Goal: Book appointment/travel/reservation

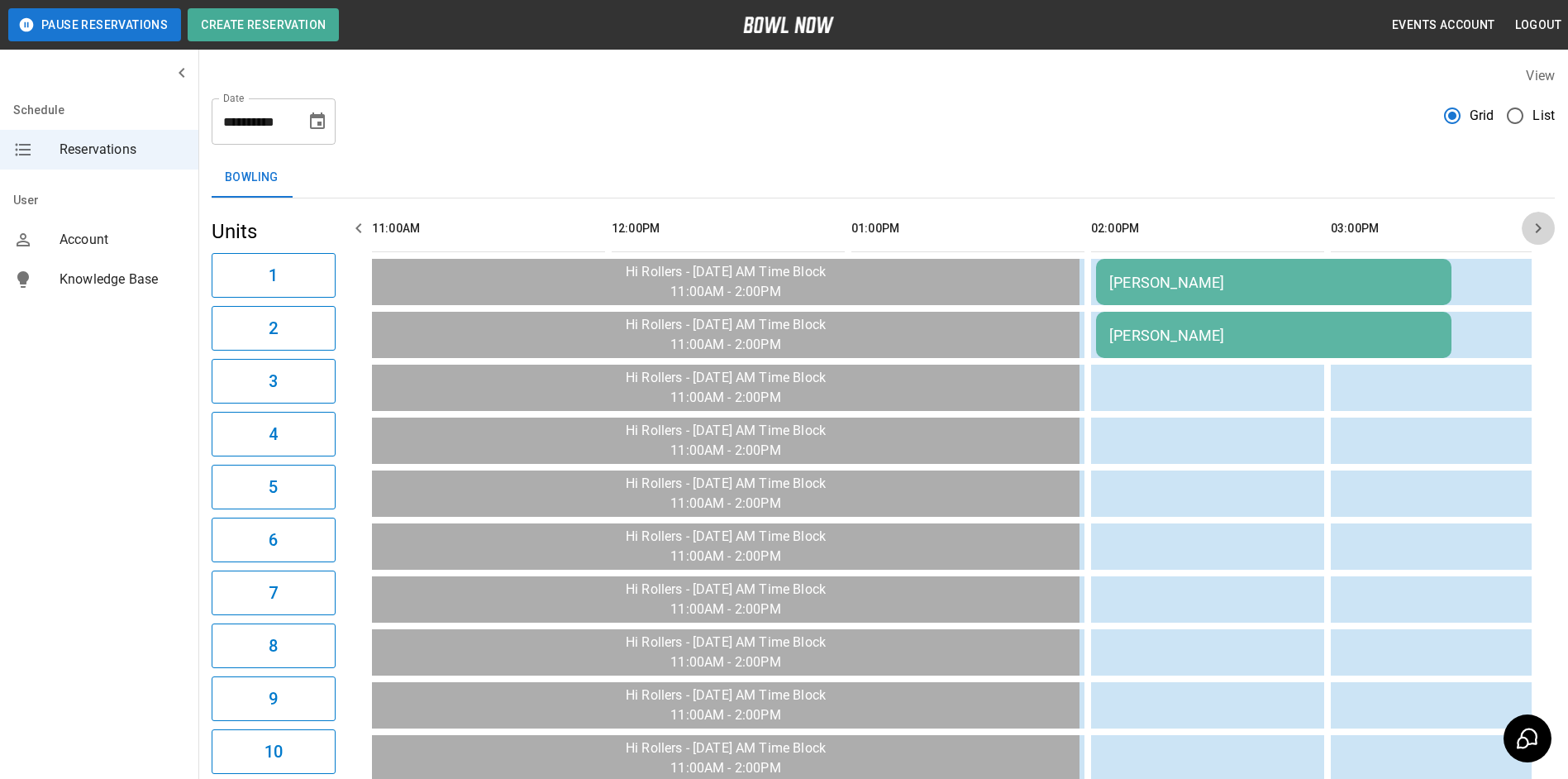
click at [1529, 235] on button "button" at bounding box center [1538, 228] width 33 height 33
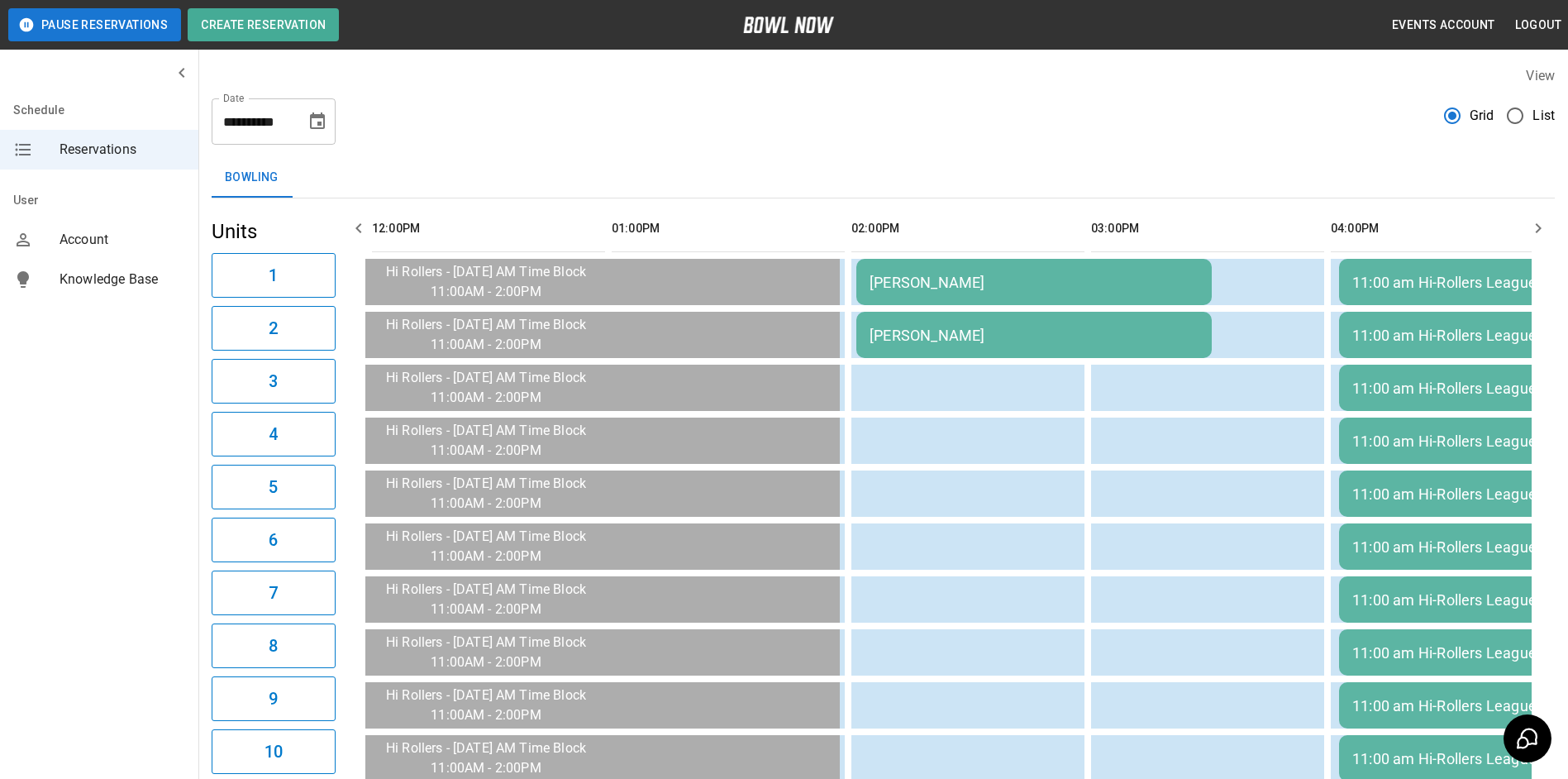
click at [1529, 235] on icon "button" at bounding box center [1539, 228] width 20 height 20
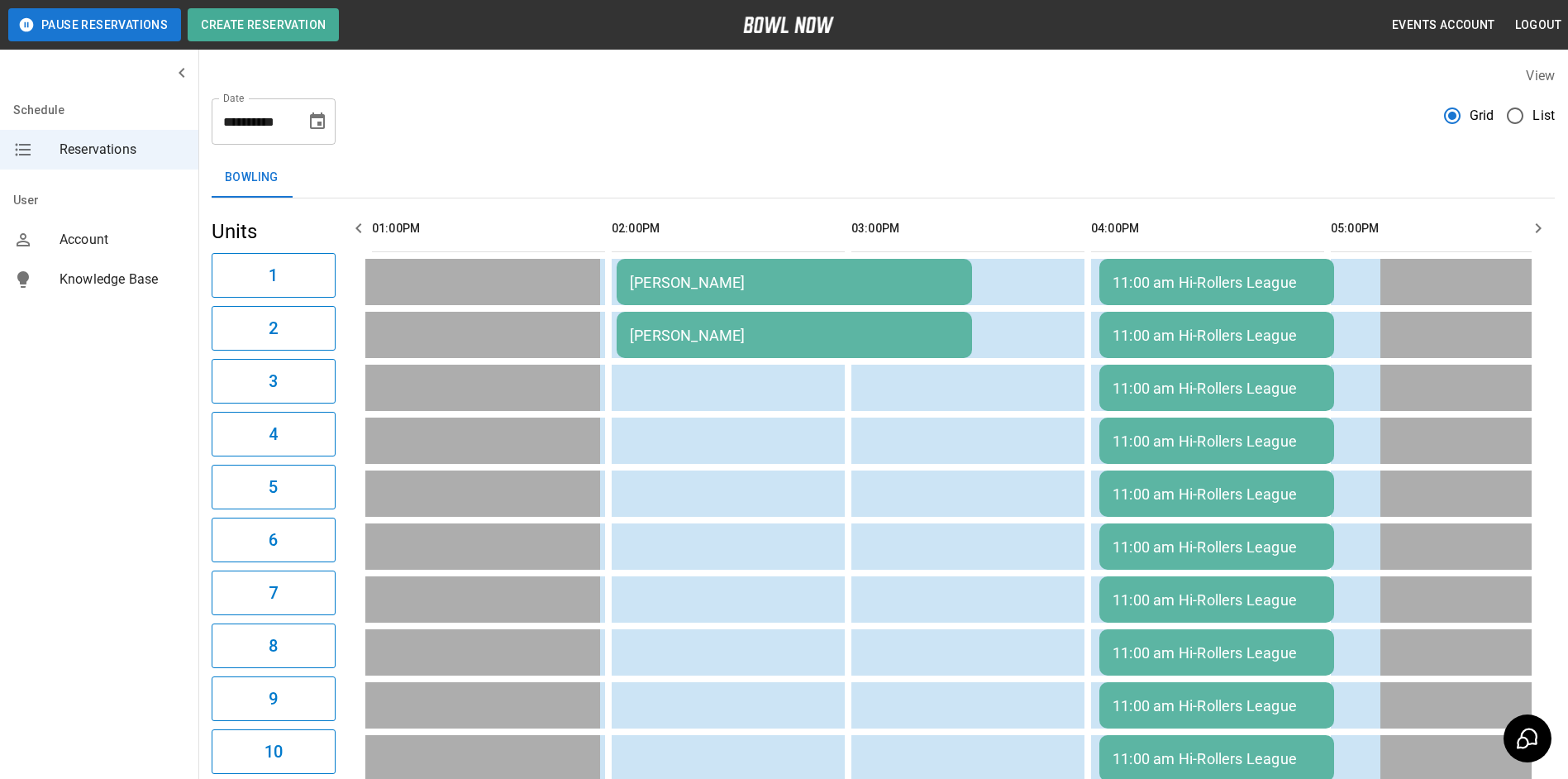
click at [353, 220] on icon "button" at bounding box center [359, 228] width 20 height 20
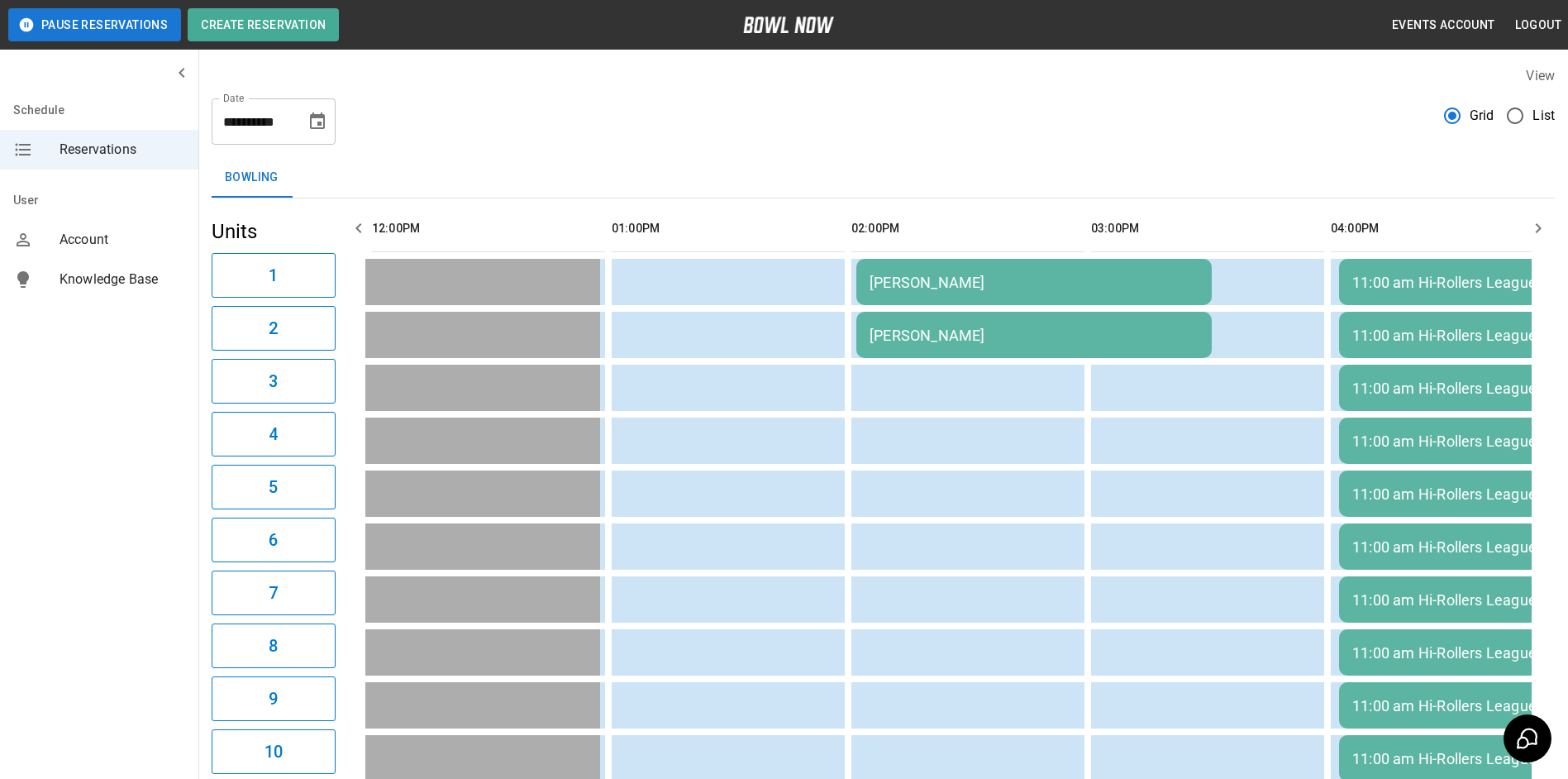
scroll to position [0, 240]
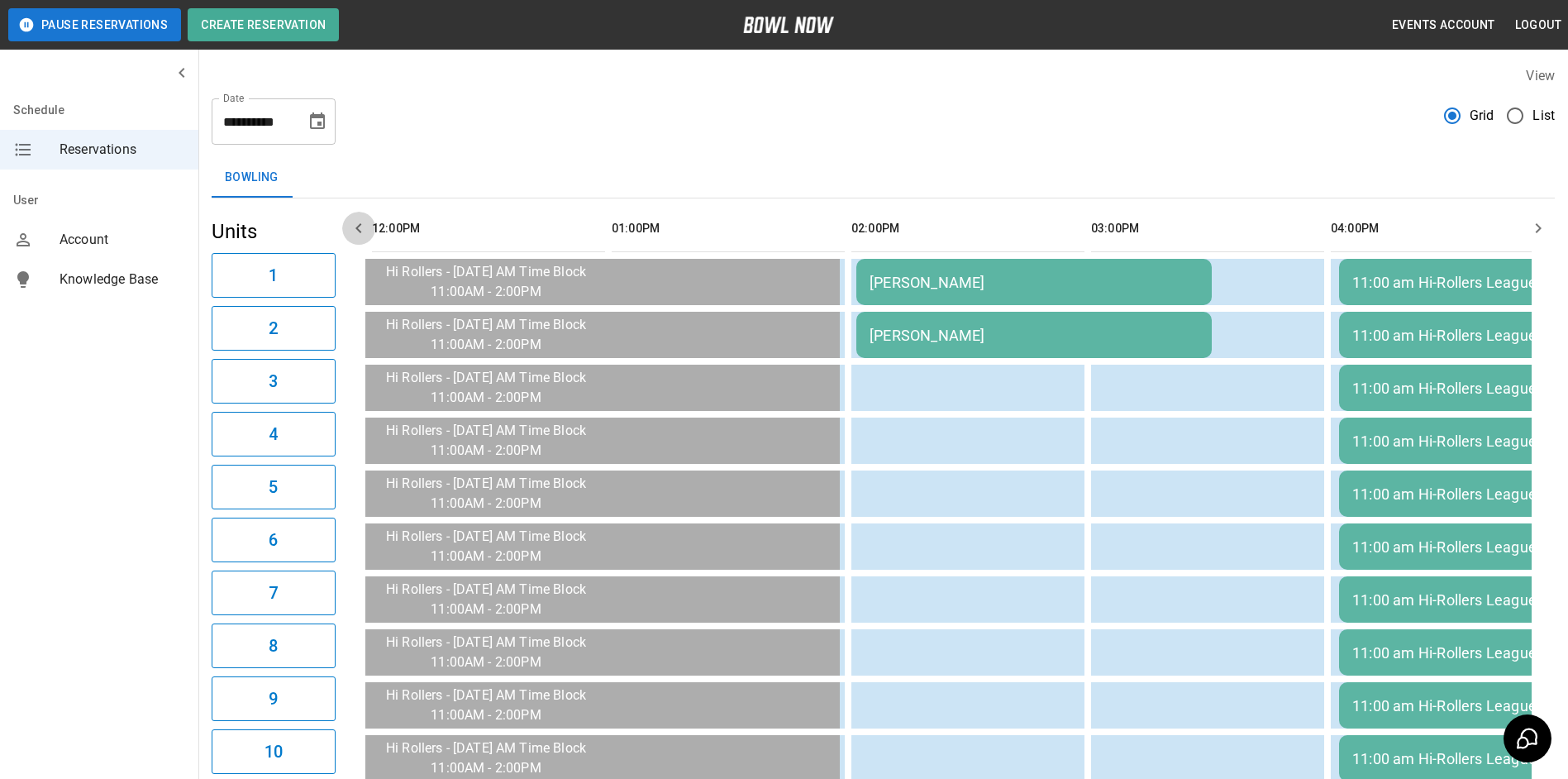
click at [353, 220] on icon "button" at bounding box center [359, 228] width 20 height 20
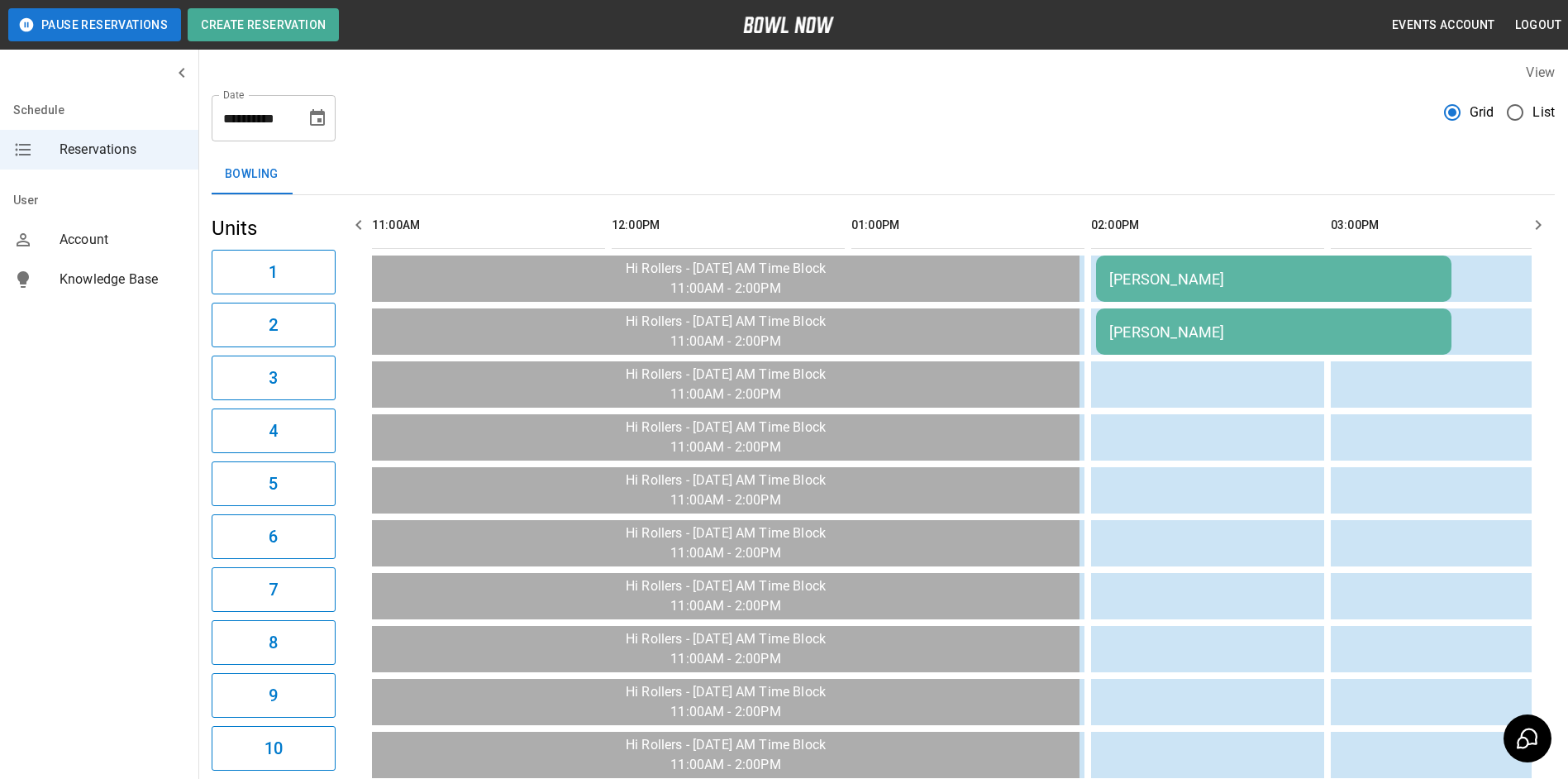
scroll to position [0, 0]
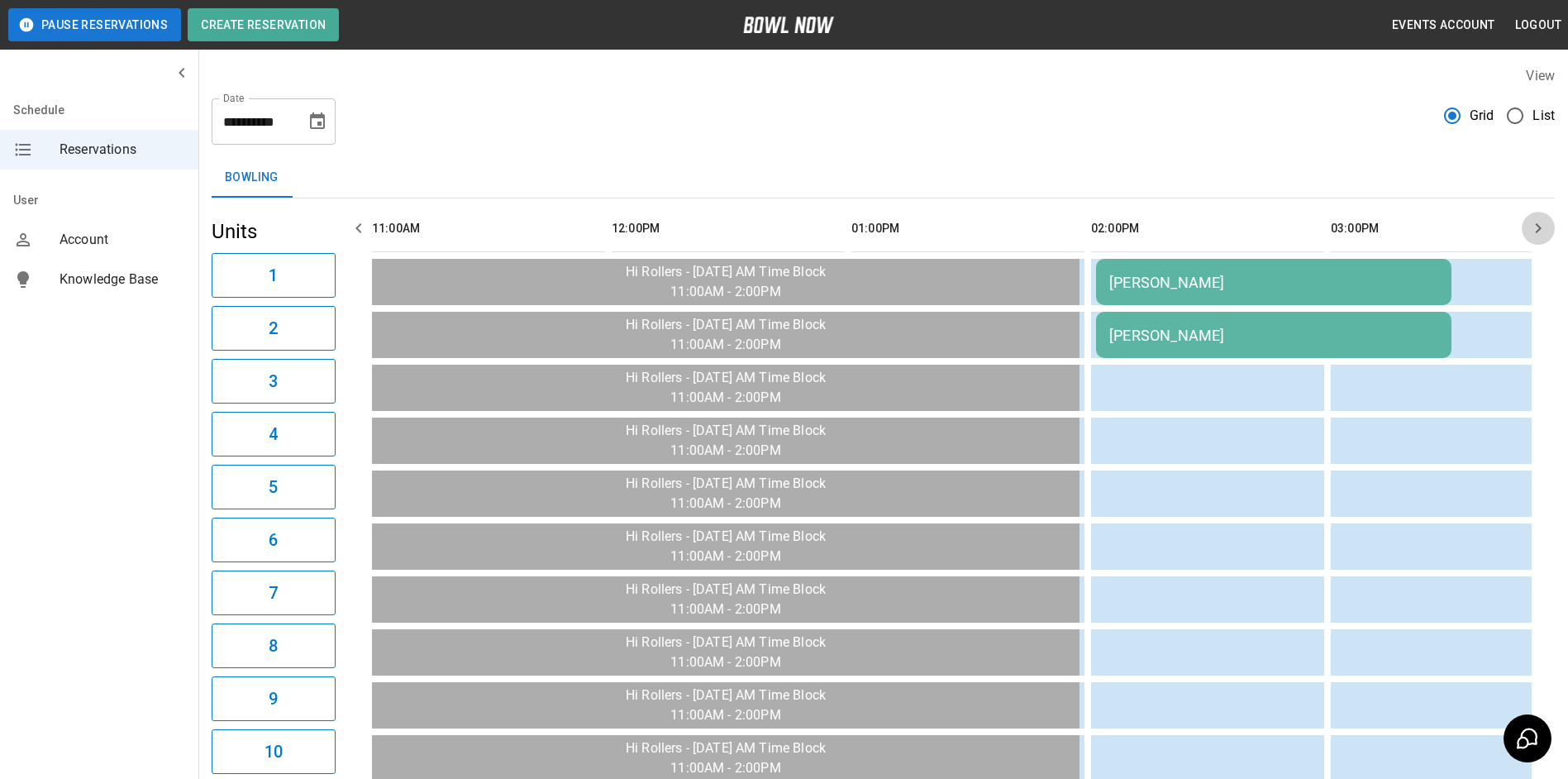
click at [1536, 223] on icon "button" at bounding box center [1539, 228] width 20 height 20
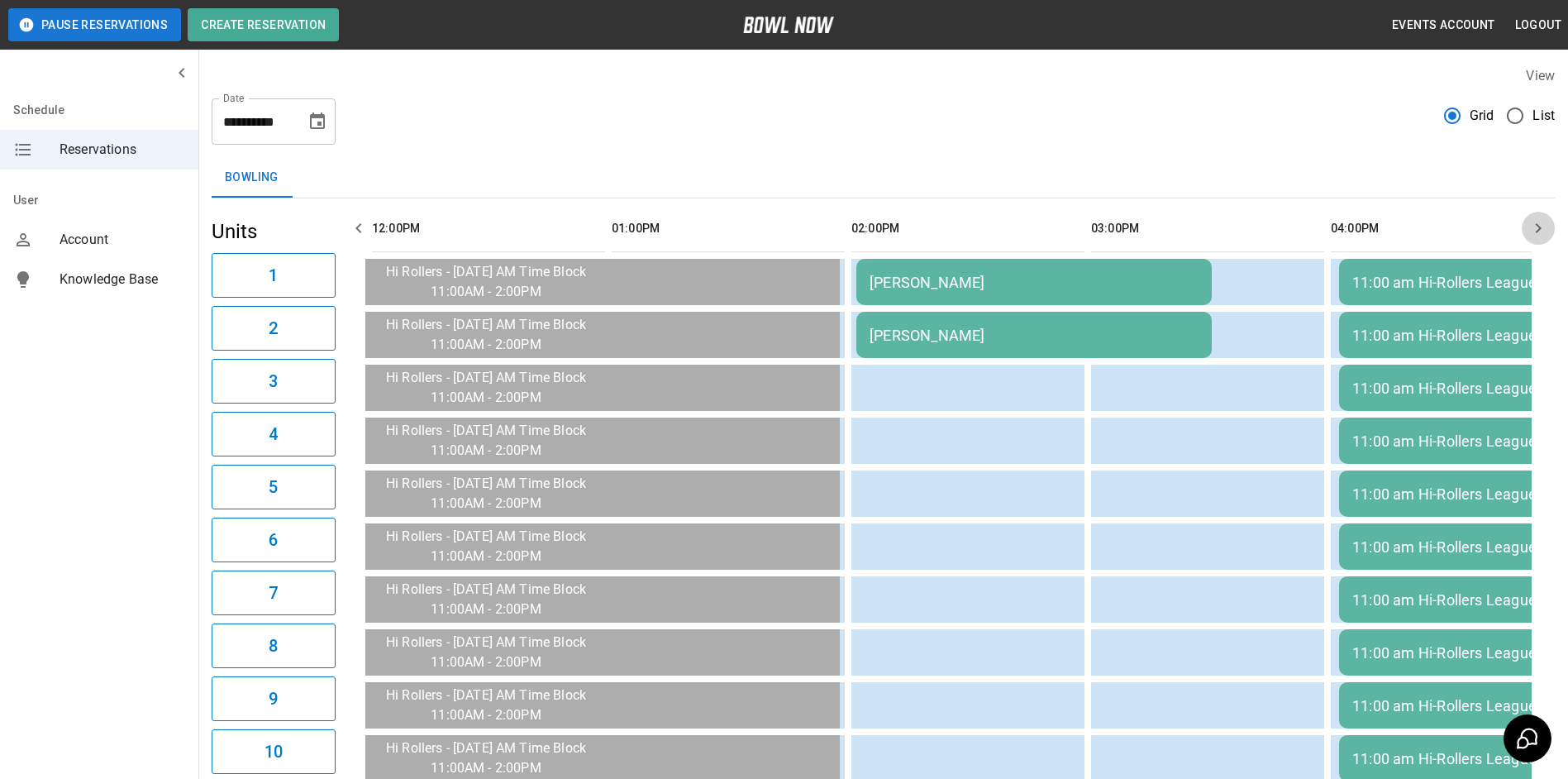
click at [1534, 221] on icon "button" at bounding box center [1539, 228] width 20 height 20
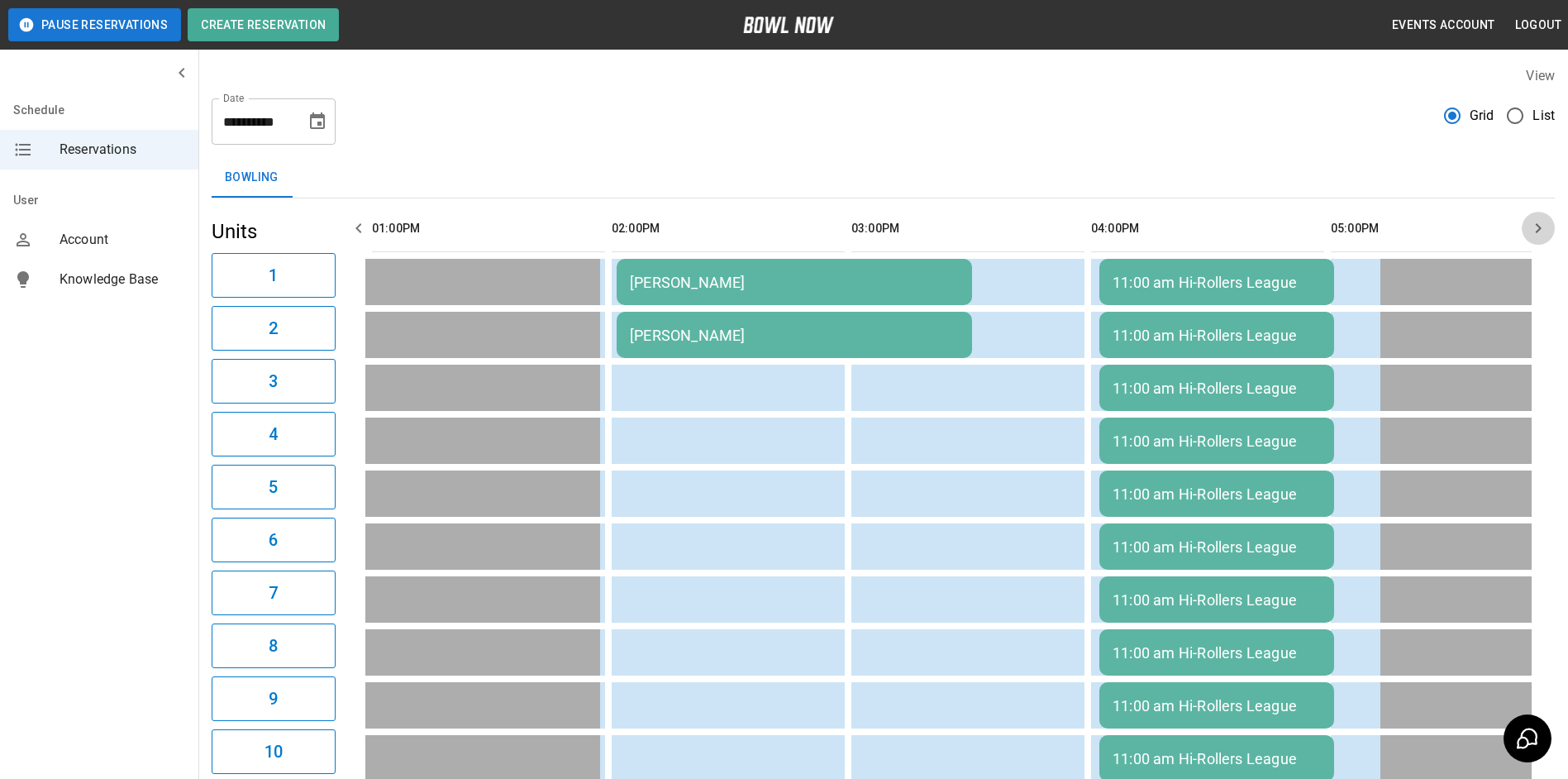
click at [1531, 220] on icon "button" at bounding box center [1539, 228] width 20 height 20
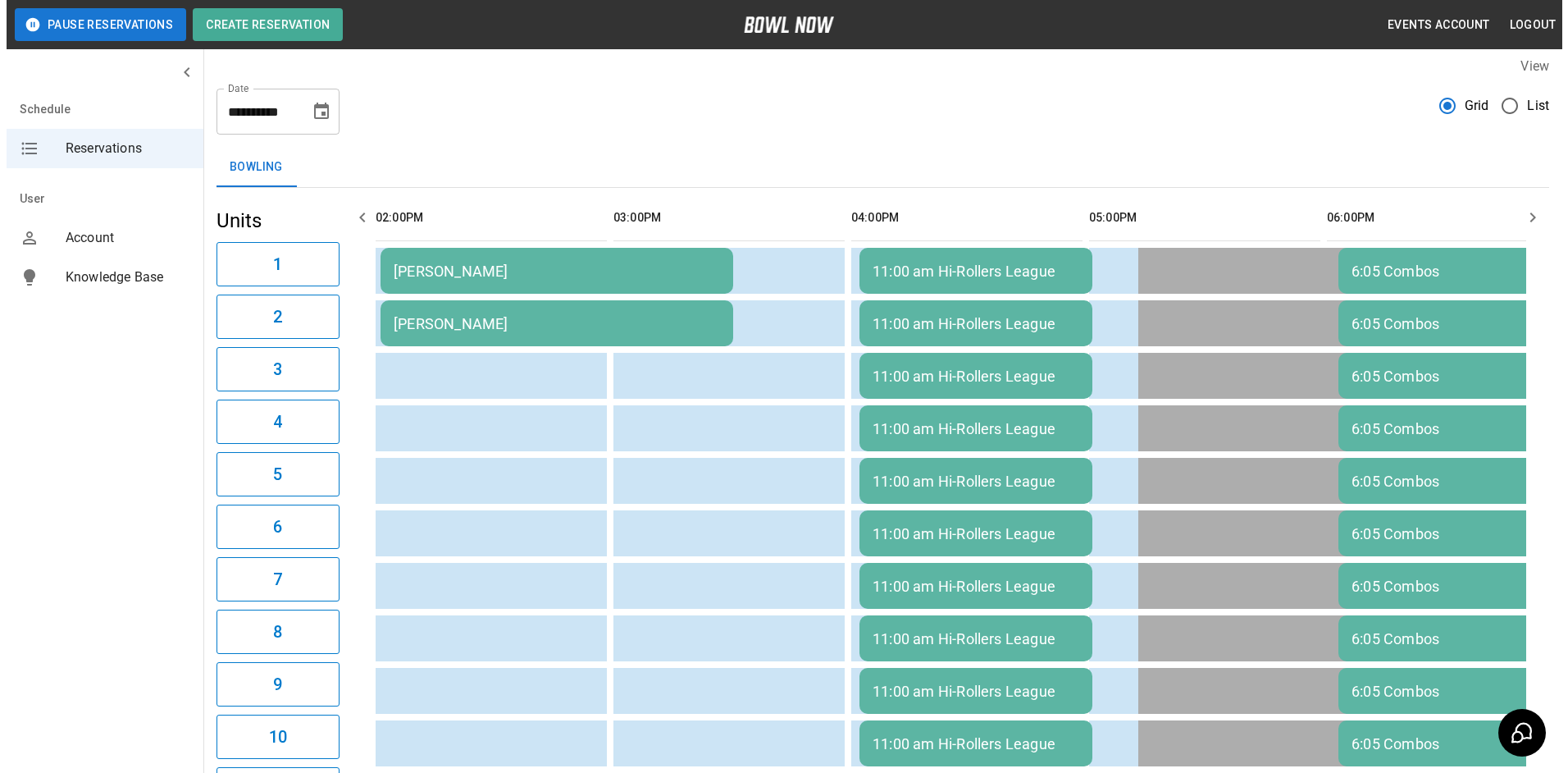
scroll to position [0, 0]
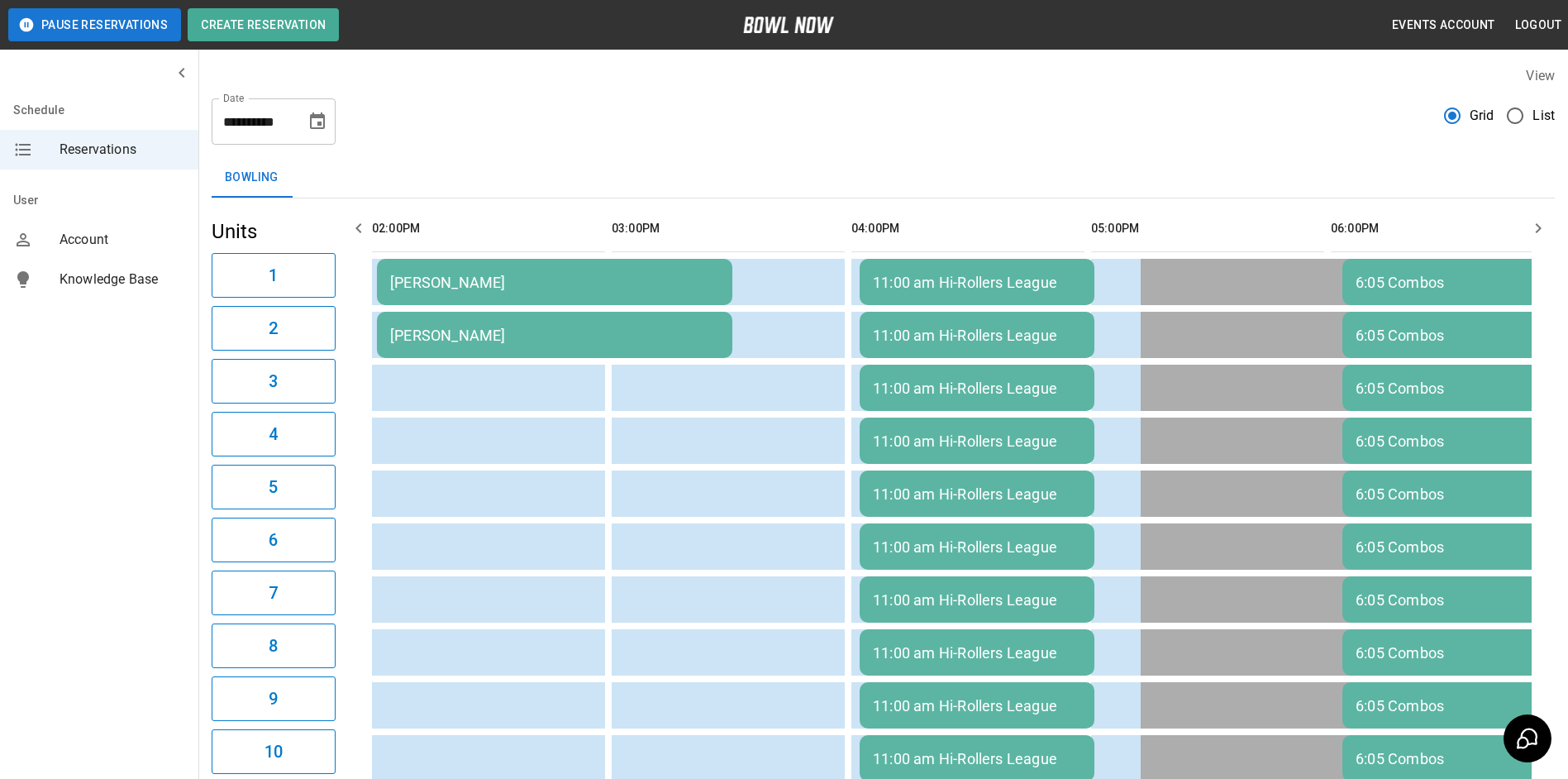
click at [1031, 286] on div "11:00 am Hi-Rollers League" at bounding box center [976, 282] width 208 height 17
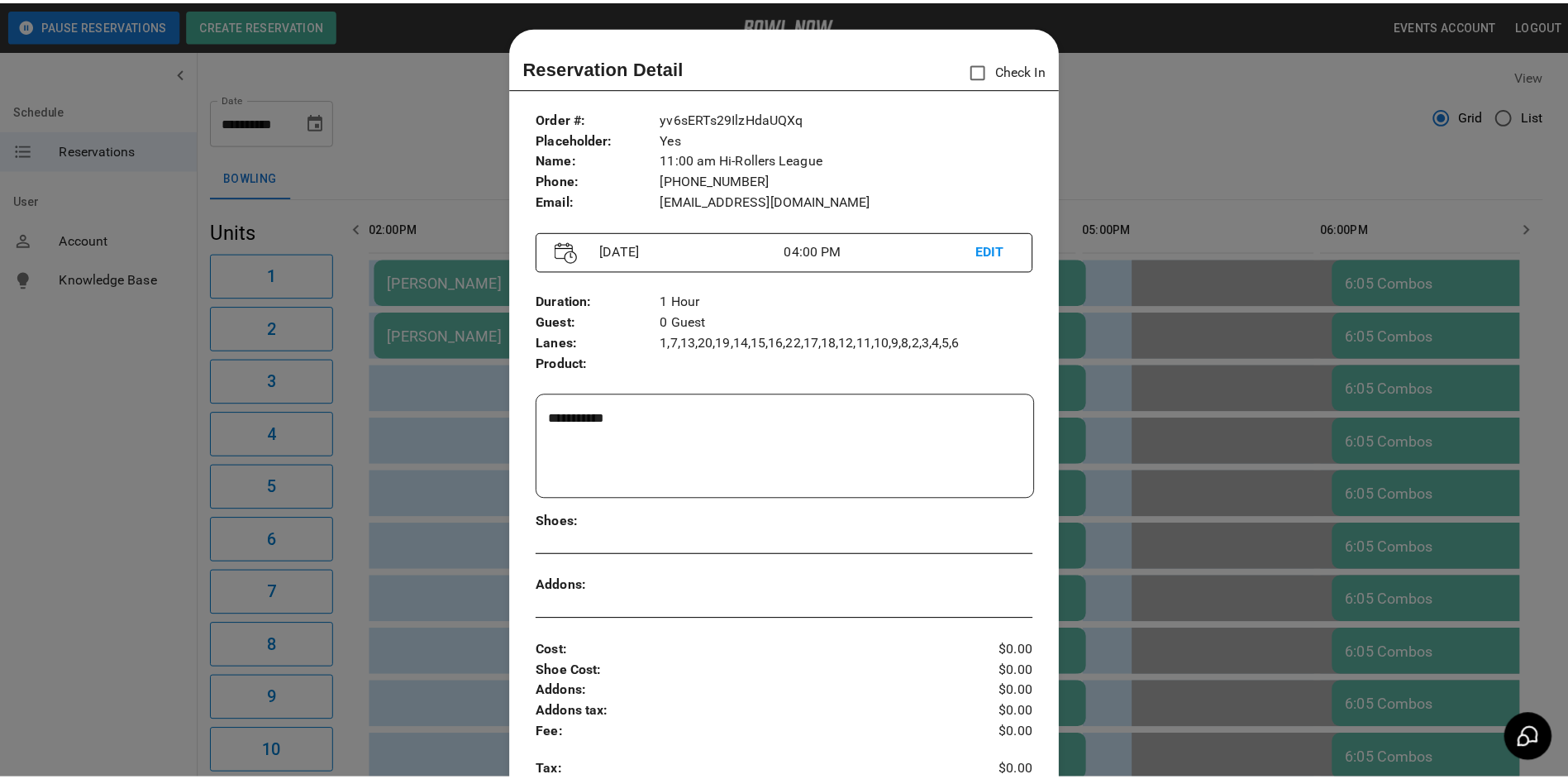
scroll to position [27, 0]
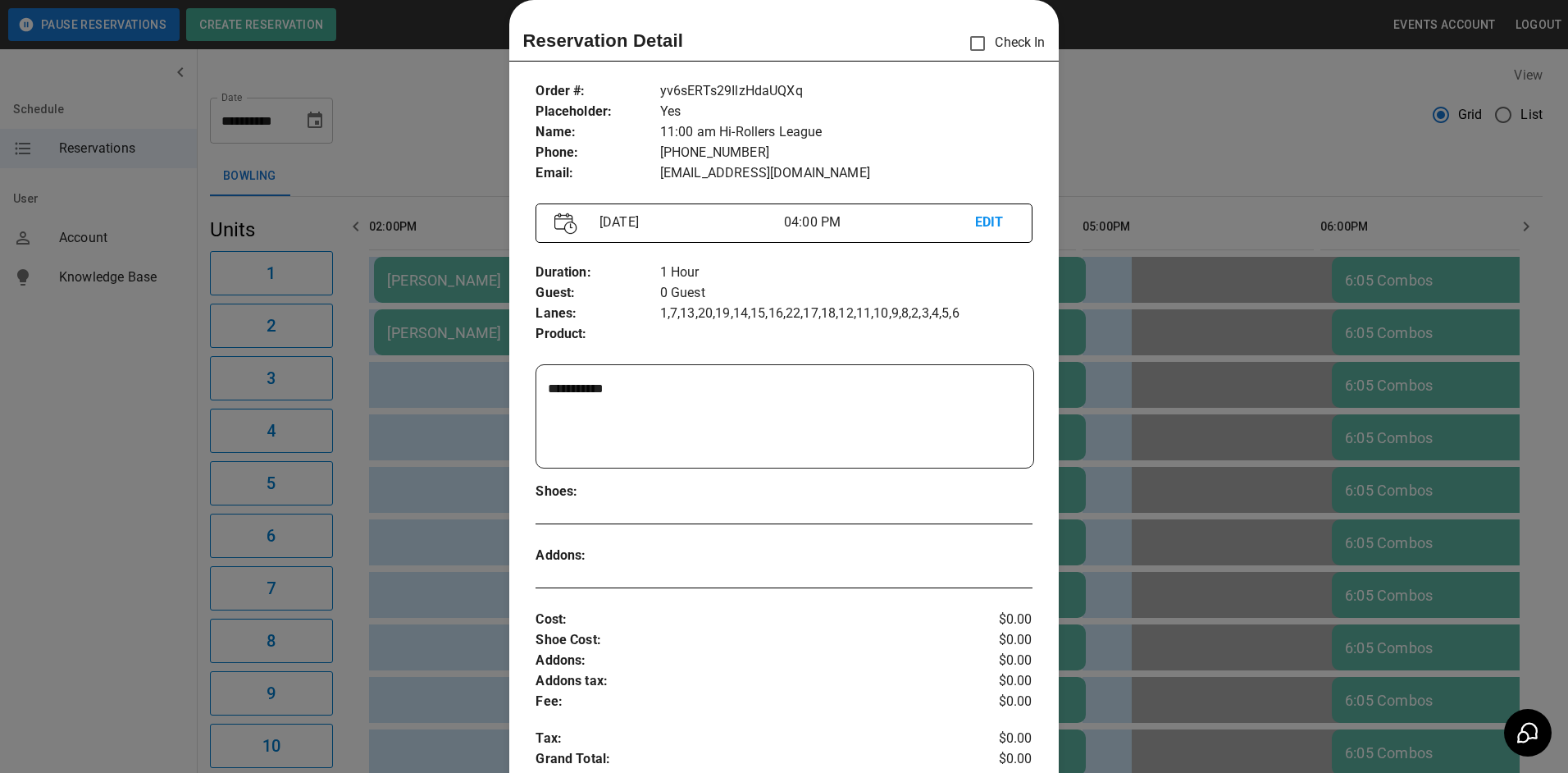
click at [1075, 284] on div at bounding box center [784, 386] width 1568 height 773
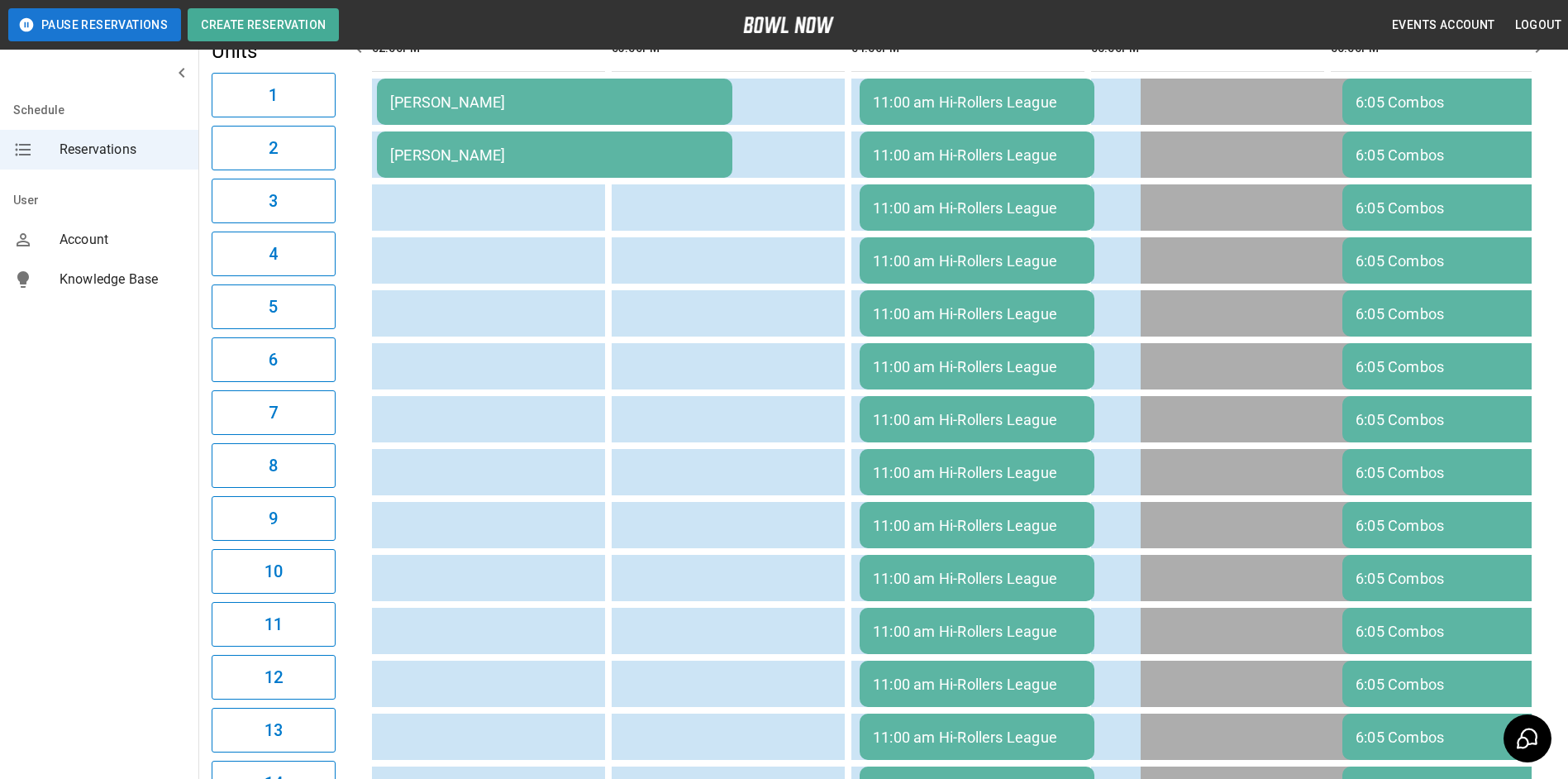
scroll to position [0, 0]
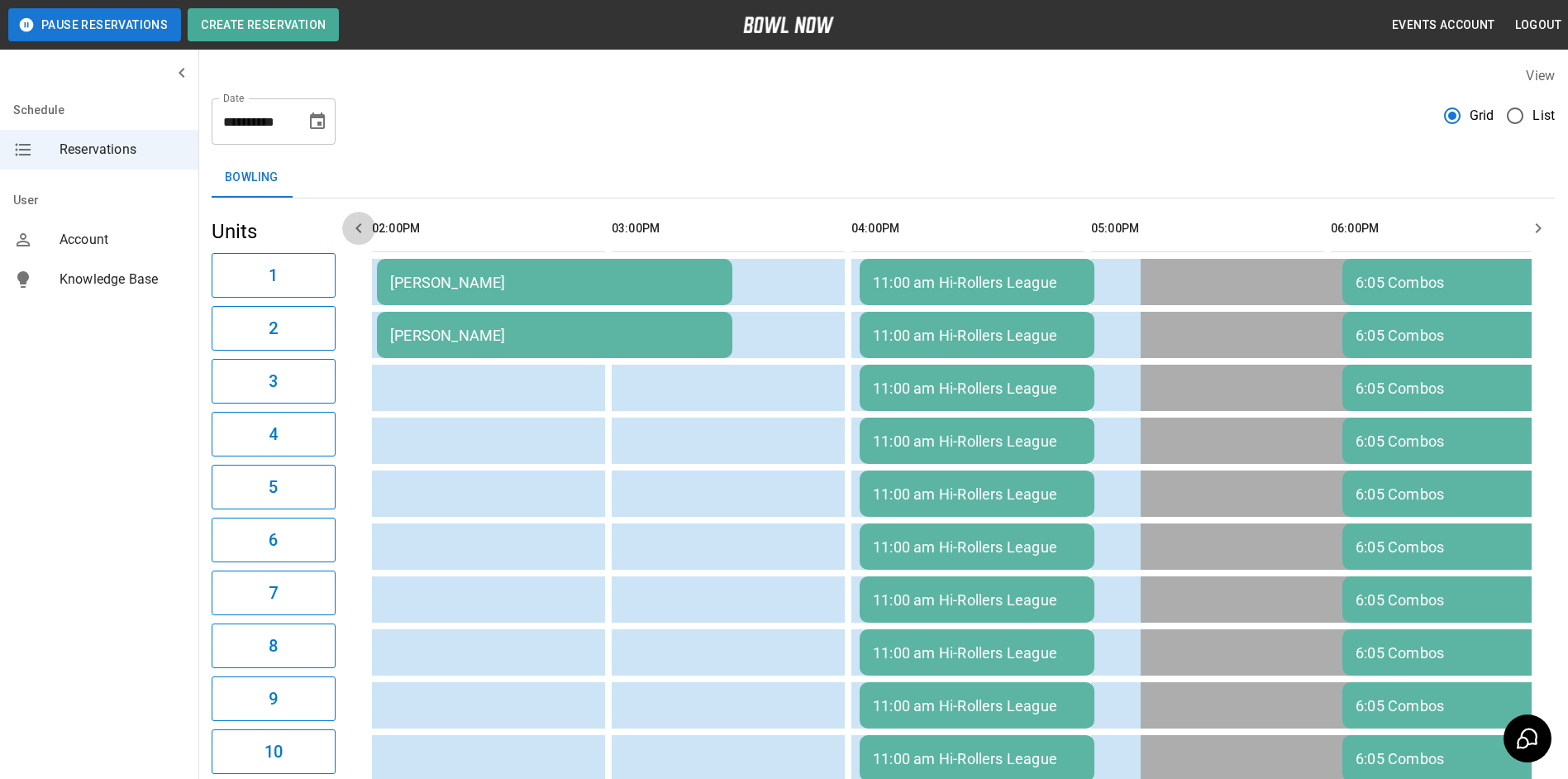
click at [359, 232] on icon "button" at bounding box center [359, 228] width 20 height 20
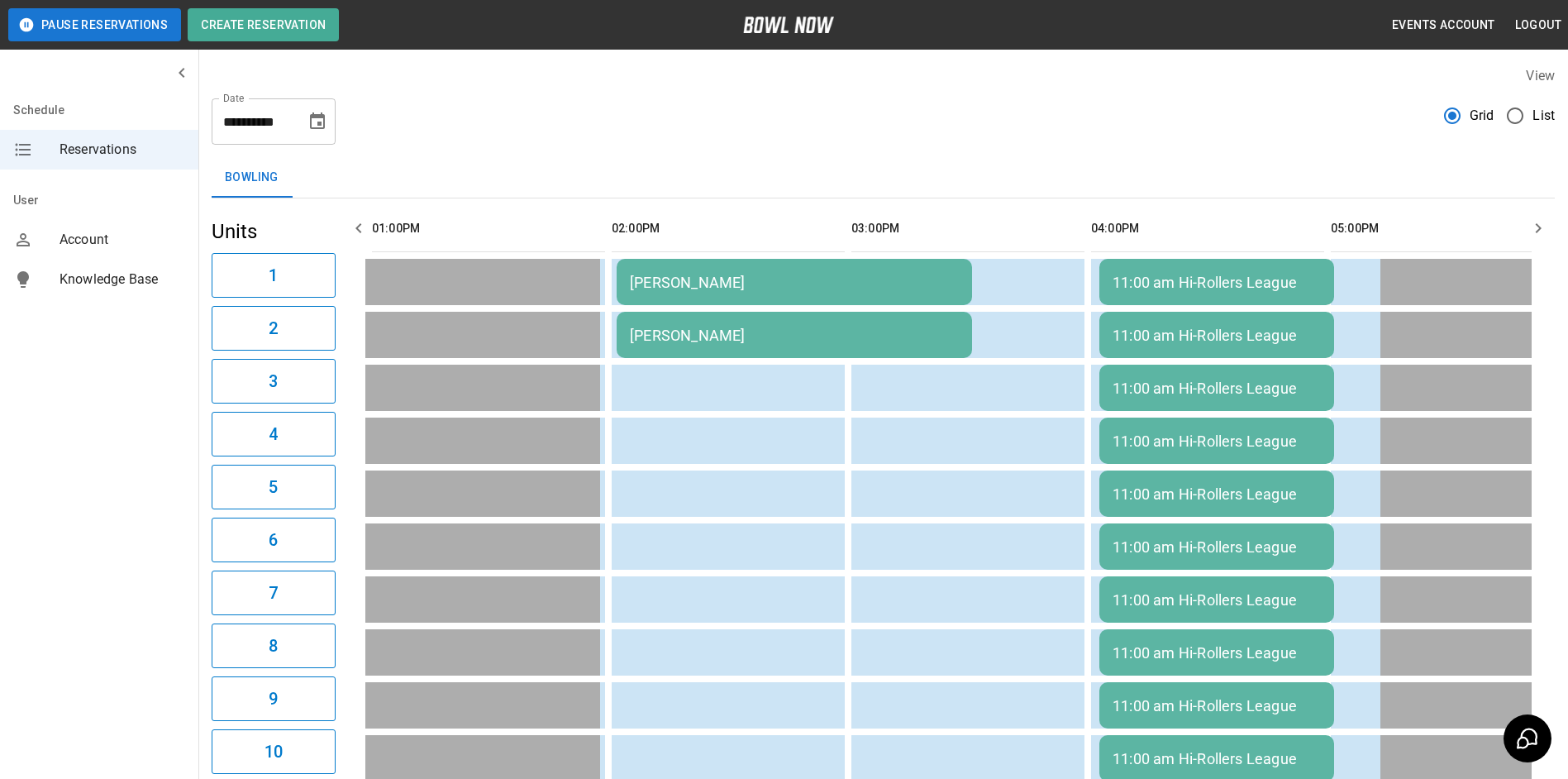
click at [366, 234] on icon "button" at bounding box center [359, 228] width 20 height 20
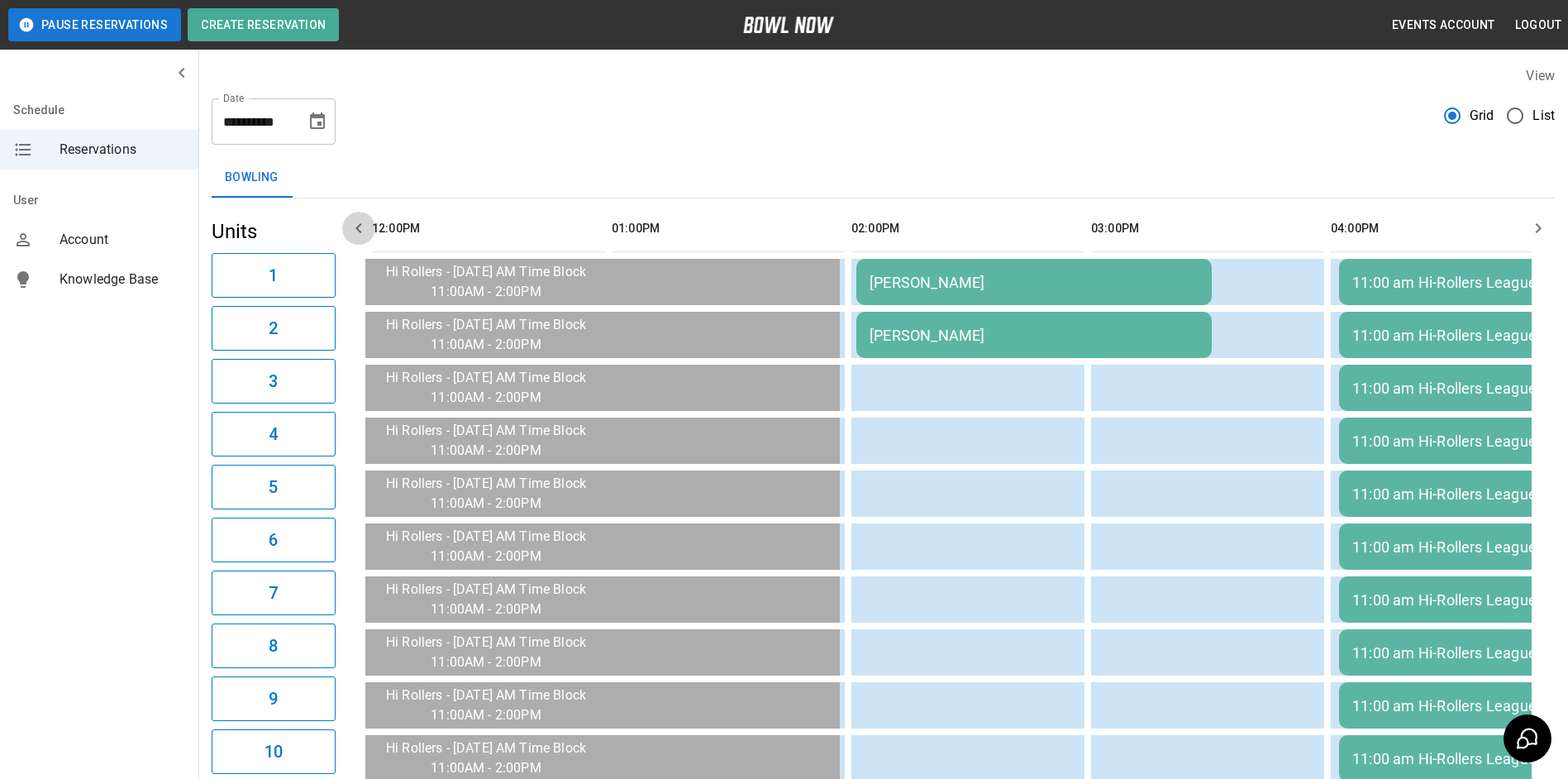
click at [369, 237] on button "button" at bounding box center [358, 228] width 33 height 33
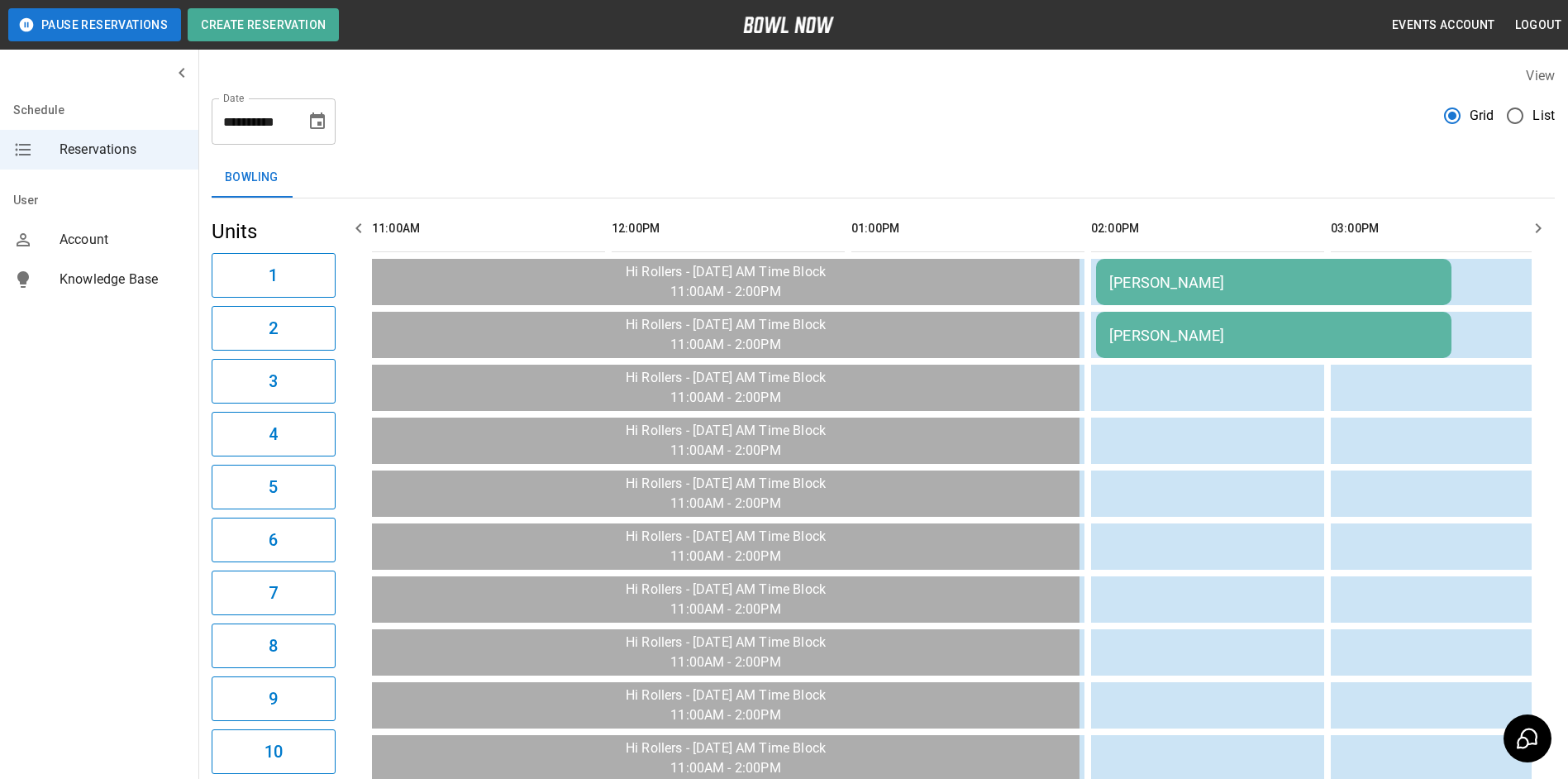
click at [365, 233] on icon "button" at bounding box center [359, 228] width 20 height 20
